Goal: Task Accomplishment & Management: Manage account settings

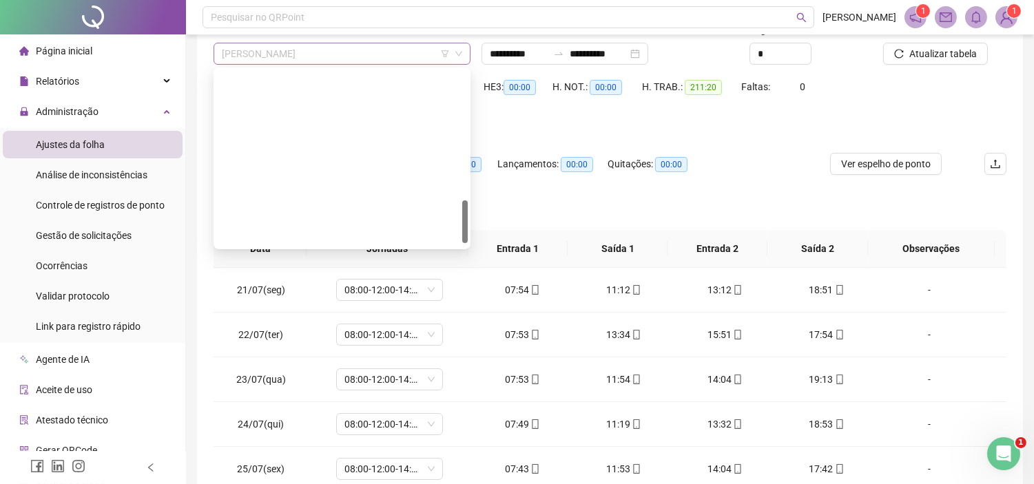
click at [311, 54] on span "[PERSON_NAME]" at bounding box center [342, 53] width 240 height 21
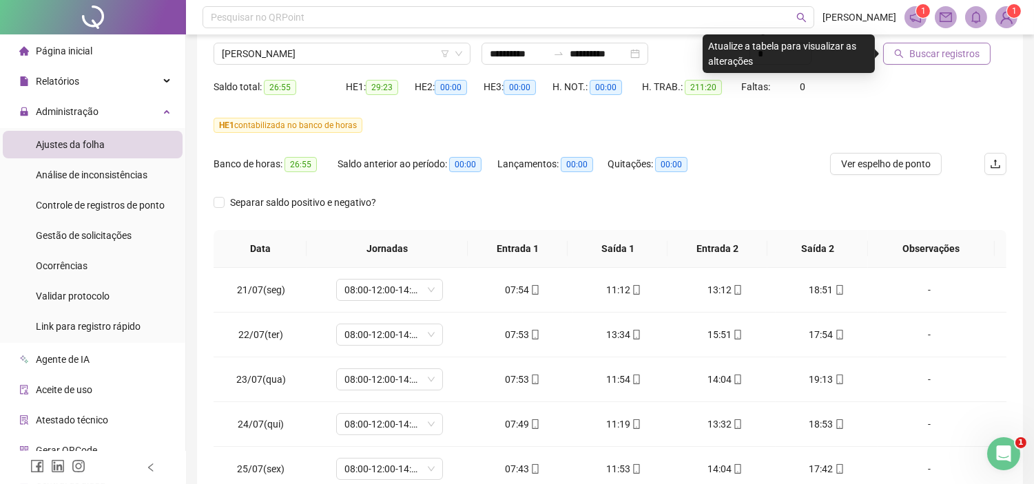
click at [918, 50] on span "Buscar registros" at bounding box center [944, 53] width 70 height 15
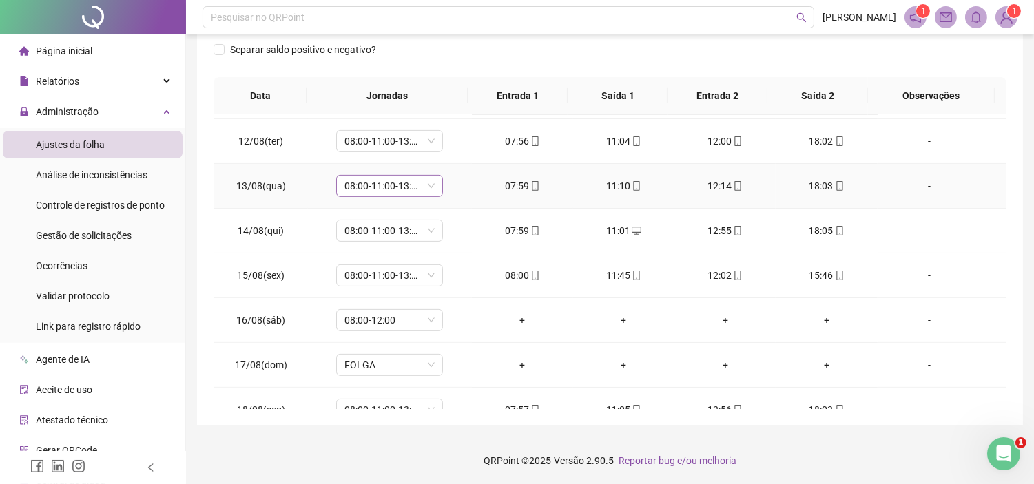
scroll to position [1006, 0]
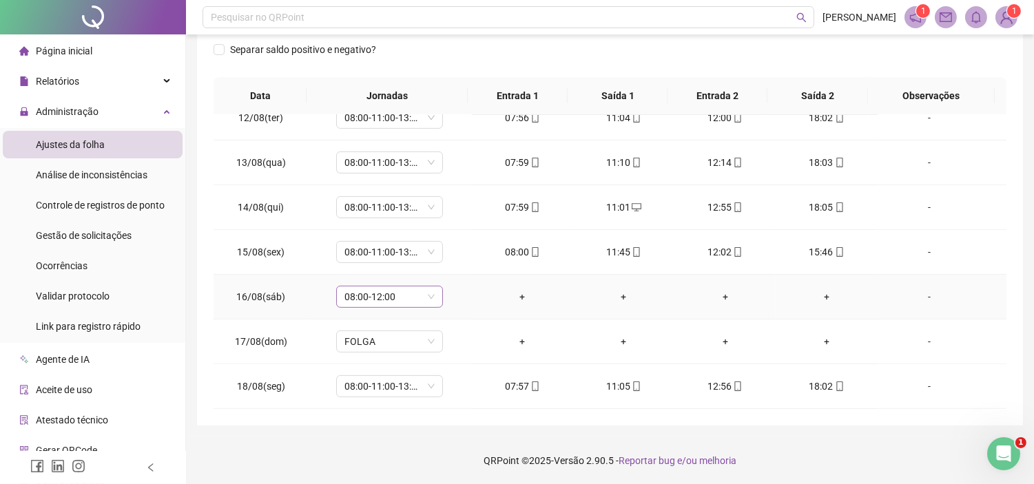
click at [428, 298] on span "08:00-12:00" at bounding box center [389, 296] width 90 height 21
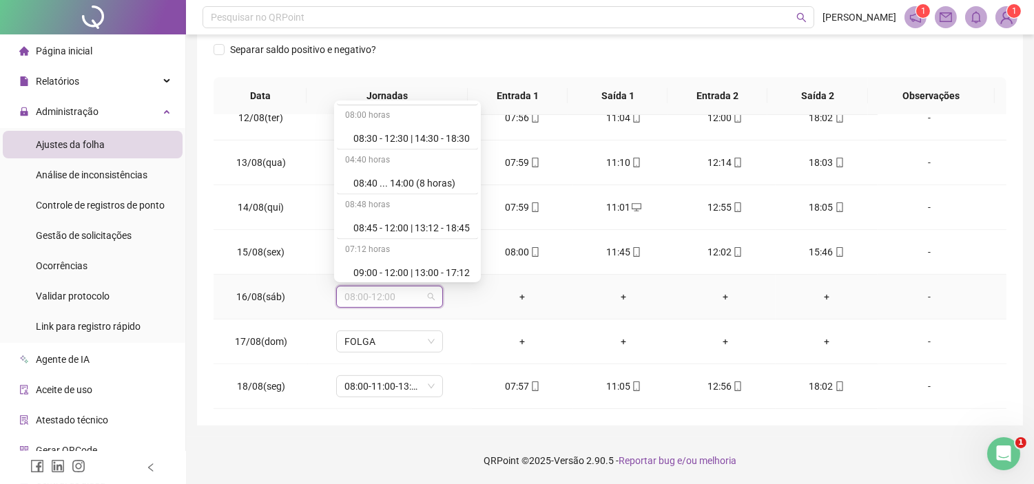
scroll to position [8205, 0]
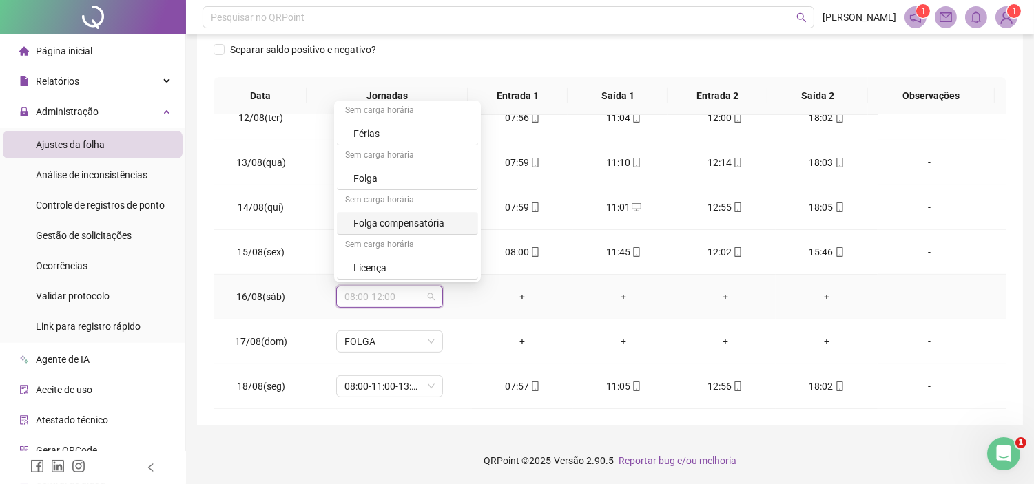
click at [435, 222] on div "Folga compensatória" at bounding box center [411, 223] width 116 height 15
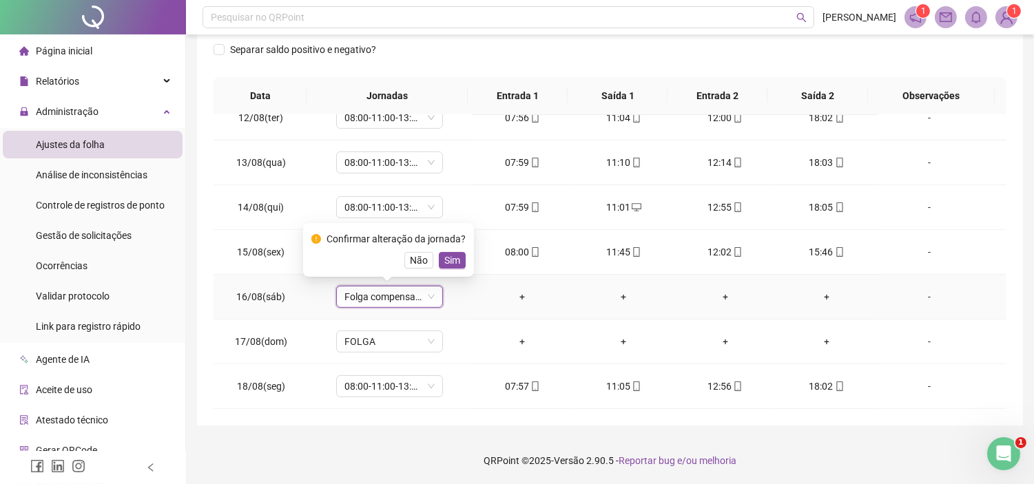
drag, startPoint x: 458, startPoint y: 260, endPoint x: 574, endPoint y: 291, distance: 120.4
click at [459, 260] on button "Sim" at bounding box center [452, 260] width 27 height 17
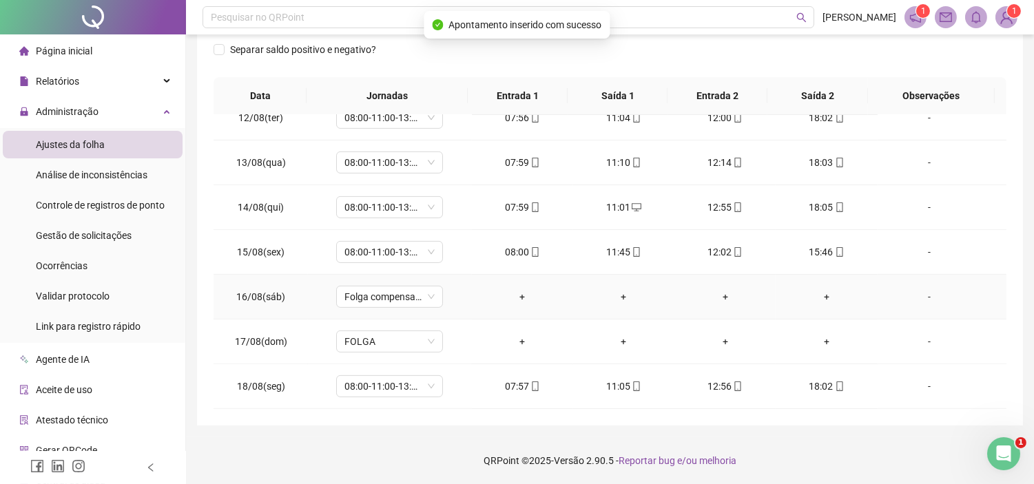
click at [912, 296] on div "-" at bounding box center [928, 296] width 81 height 15
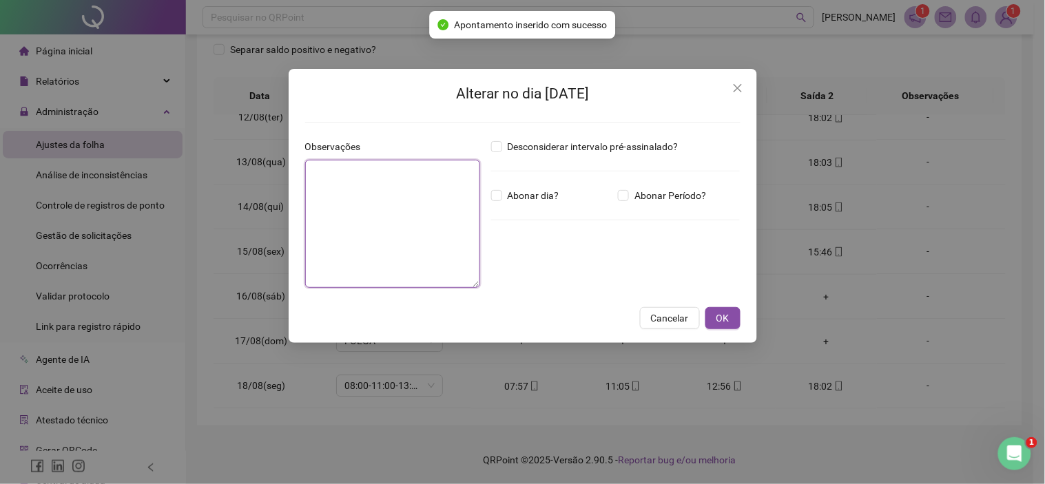
click at [403, 195] on textarea at bounding box center [392, 224] width 175 height 128
type textarea "*"
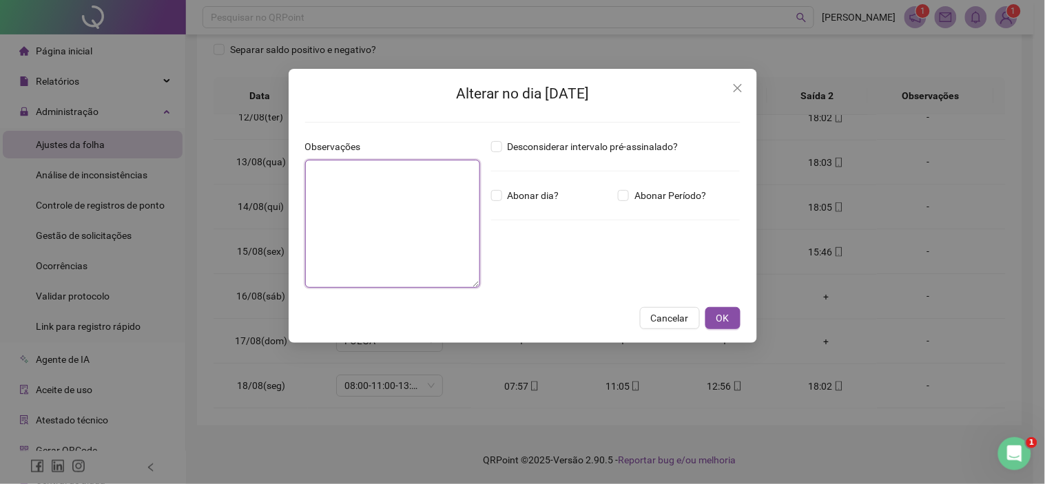
type textarea "*"
type textarea "**"
click at [739, 317] on button "OK" at bounding box center [722, 318] width 35 height 22
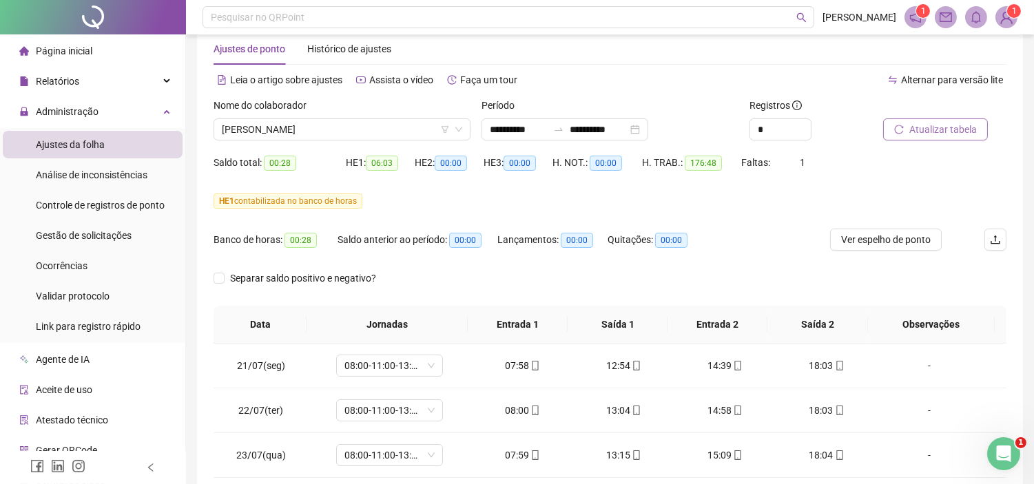
scroll to position [28, 0]
click at [870, 237] on span "Ver espelho de ponto" at bounding box center [886, 240] width 90 height 15
click at [873, 231] on button "Ver espelho de ponto" at bounding box center [886, 240] width 112 height 22
